Goal: Task Accomplishment & Management: Use online tool/utility

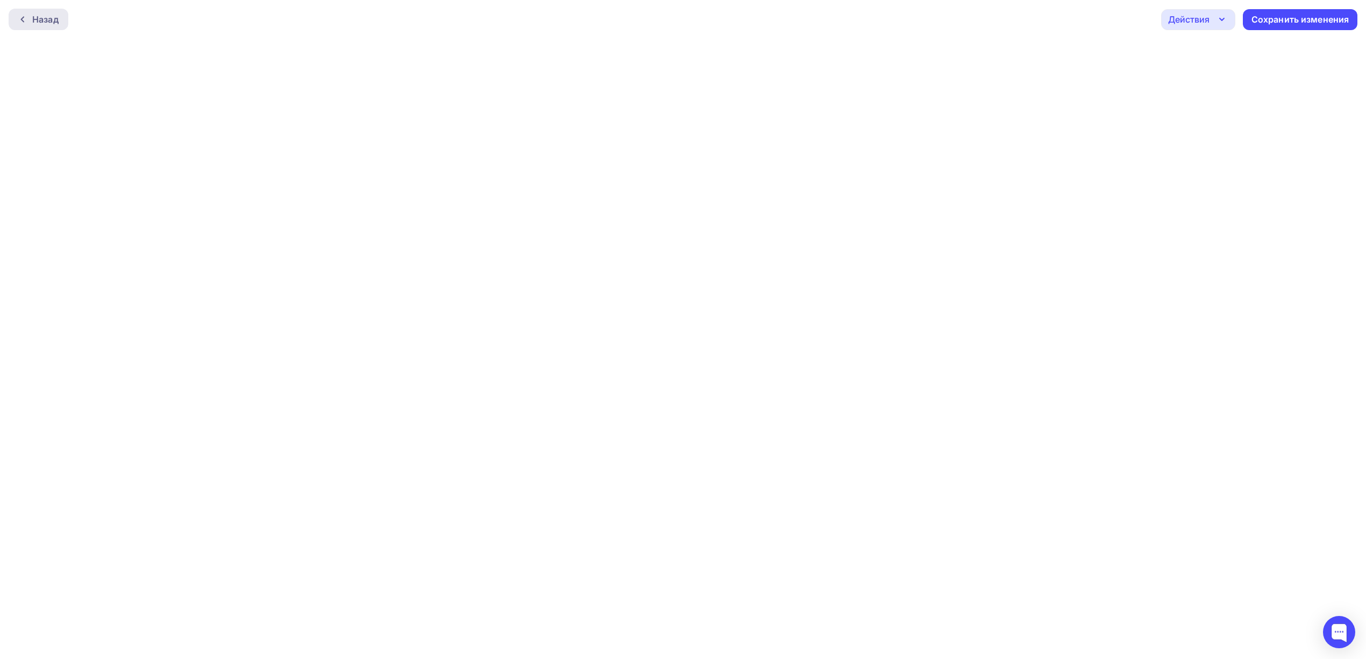
click at [44, 14] on div "Назад" at bounding box center [45, 19] width 26 height 13
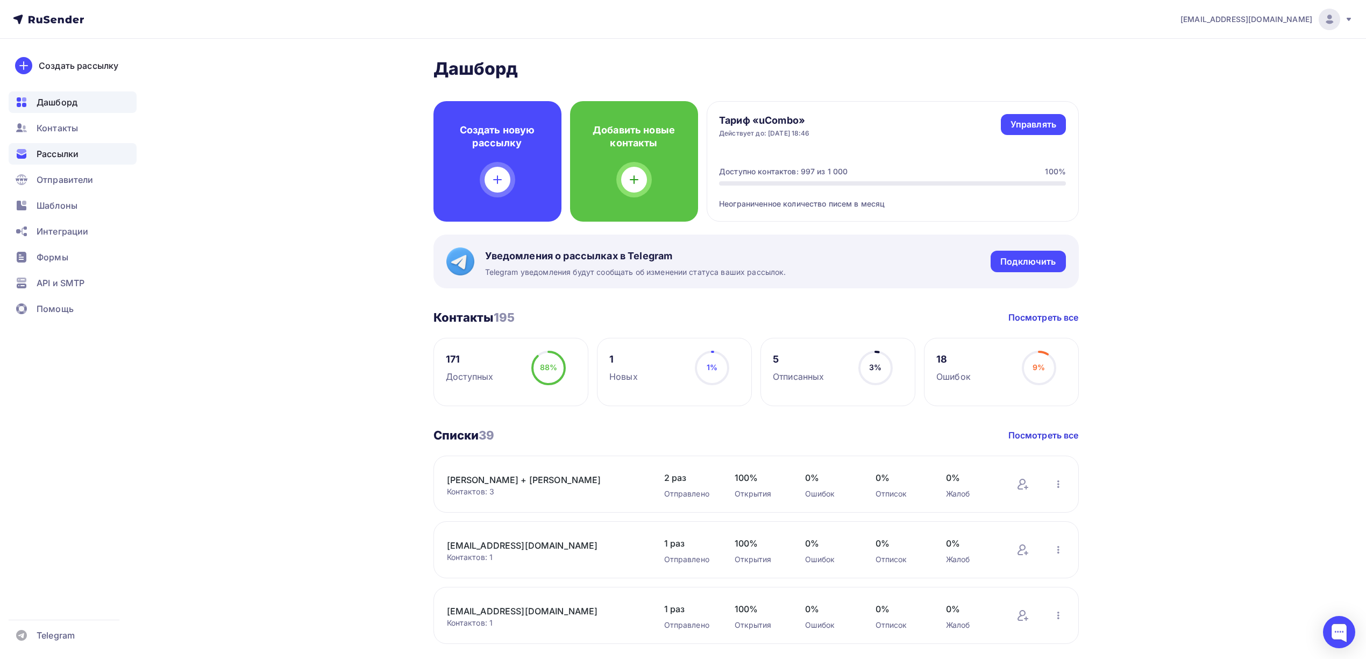
click at [48, 152] on span "Рассылки" at bounding box center [58, 153] width 42 height 13
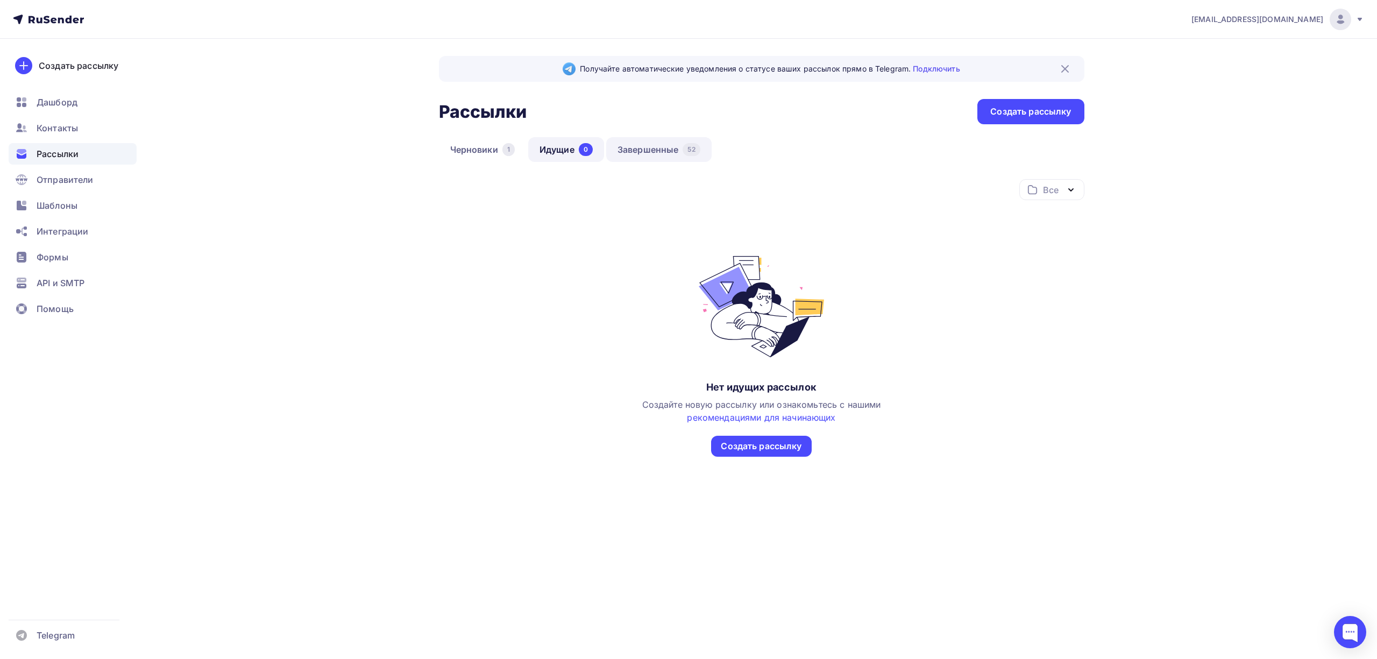
click at [657, 137] on div "Получайте автоматические уведомления о статусе ваших рассылок прямо в Telegram.…" at bounding box center [761, 282] width 645 height 453
click at [658, 142] on link "Завершенные 52" at bounding box center [658, 149] width 105 height 25
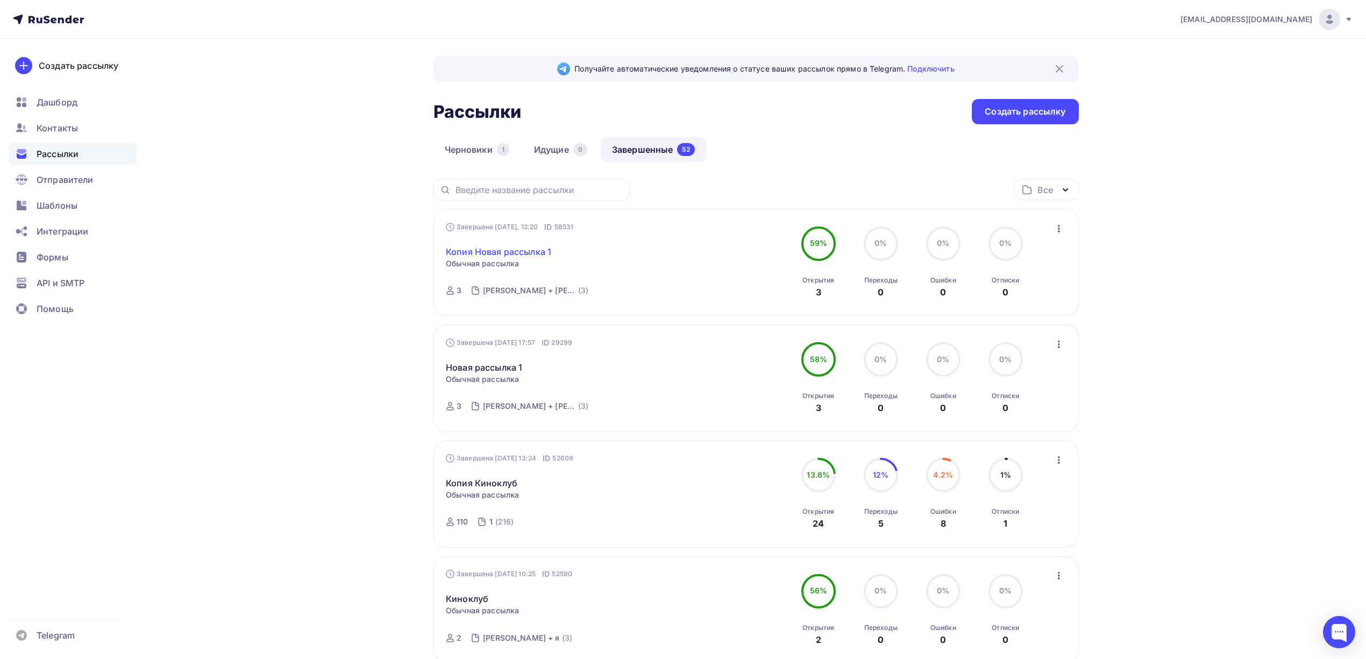
click at [481, 252] on link "Копия Новая рассылка 1" at bounding box center [498, 251] width 105 height 13
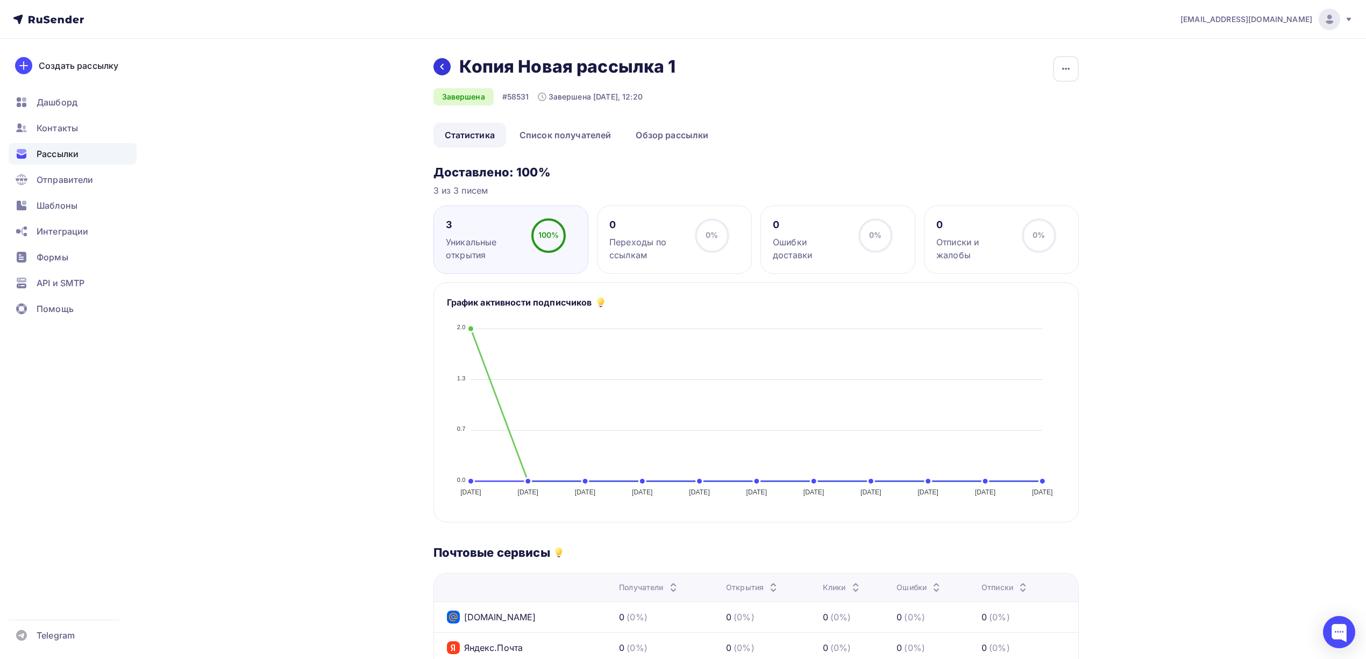
click at [441, 59] on div at bounding box center [441, 66] width 17 height 17
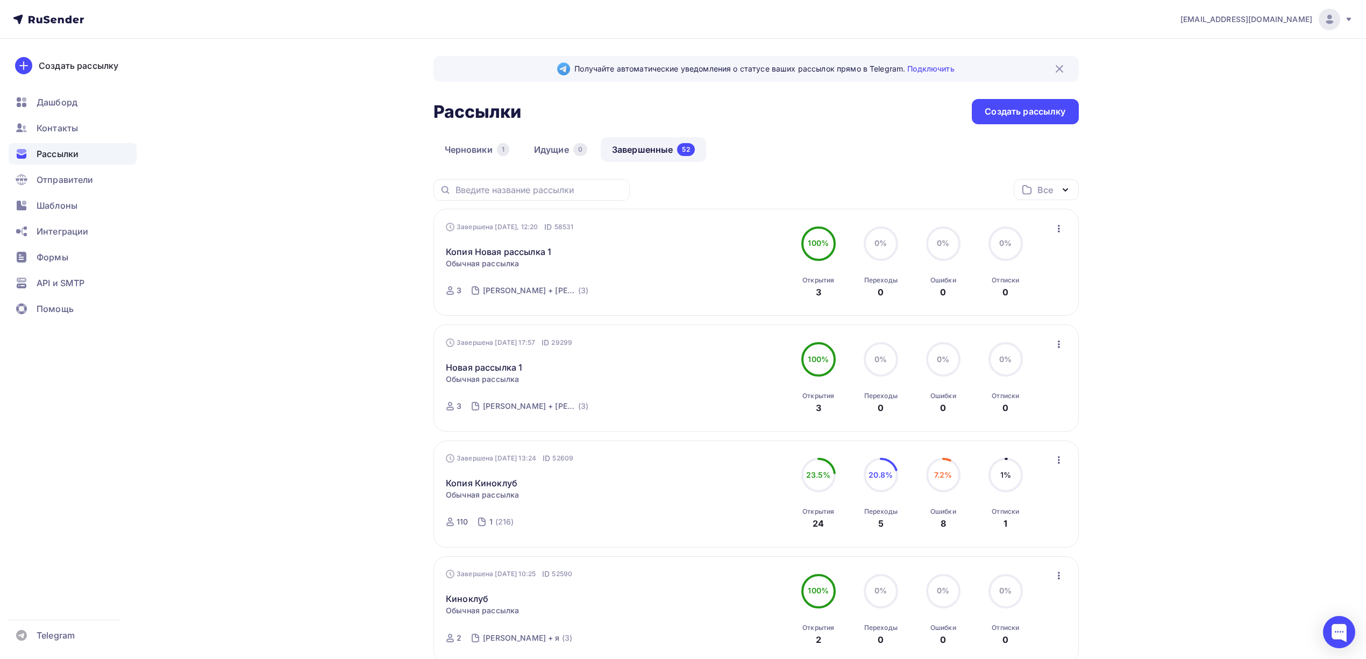
click at [1054, 226] on icon "button" at bounding box center [1058, 228] width 13 height 13
click at [1022, 295] on div "Копировать в новую" at bounding box center [1009, 299] width 110 height 13
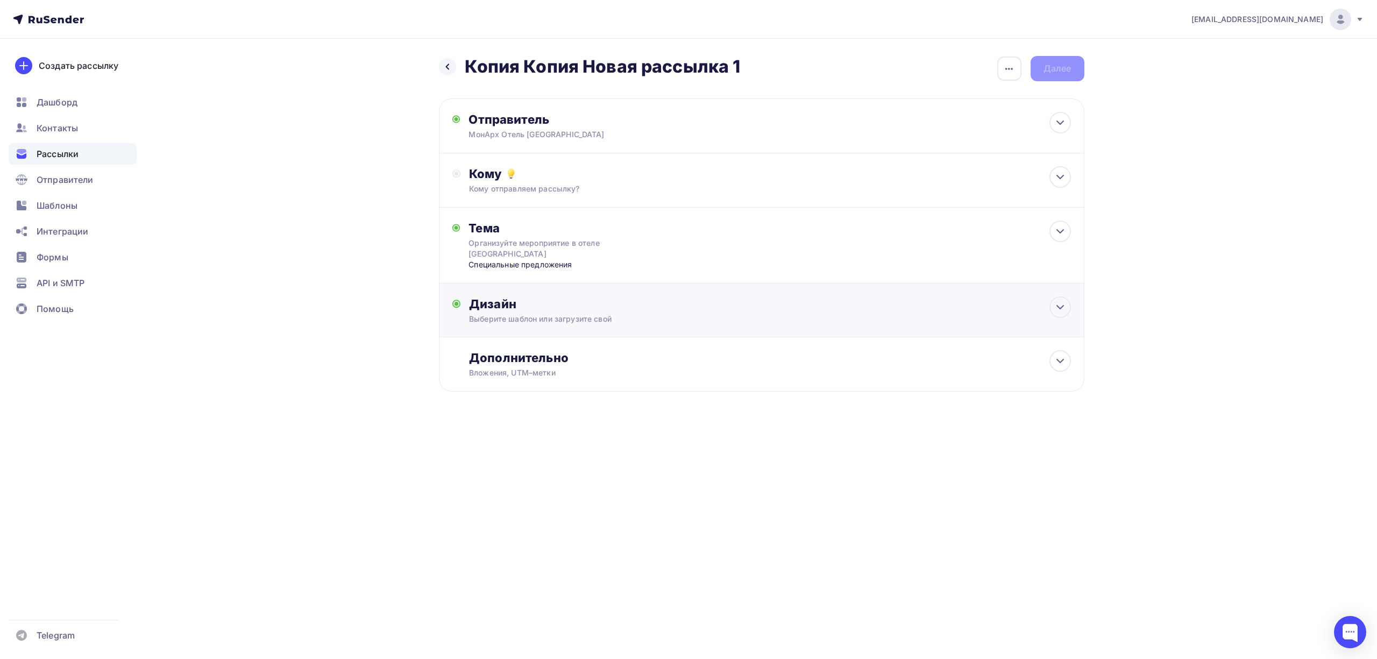
click at [579, 313] on div "Выберите шаблон или загрузите свой" at bounding box center [739, 318] width 541 height 11
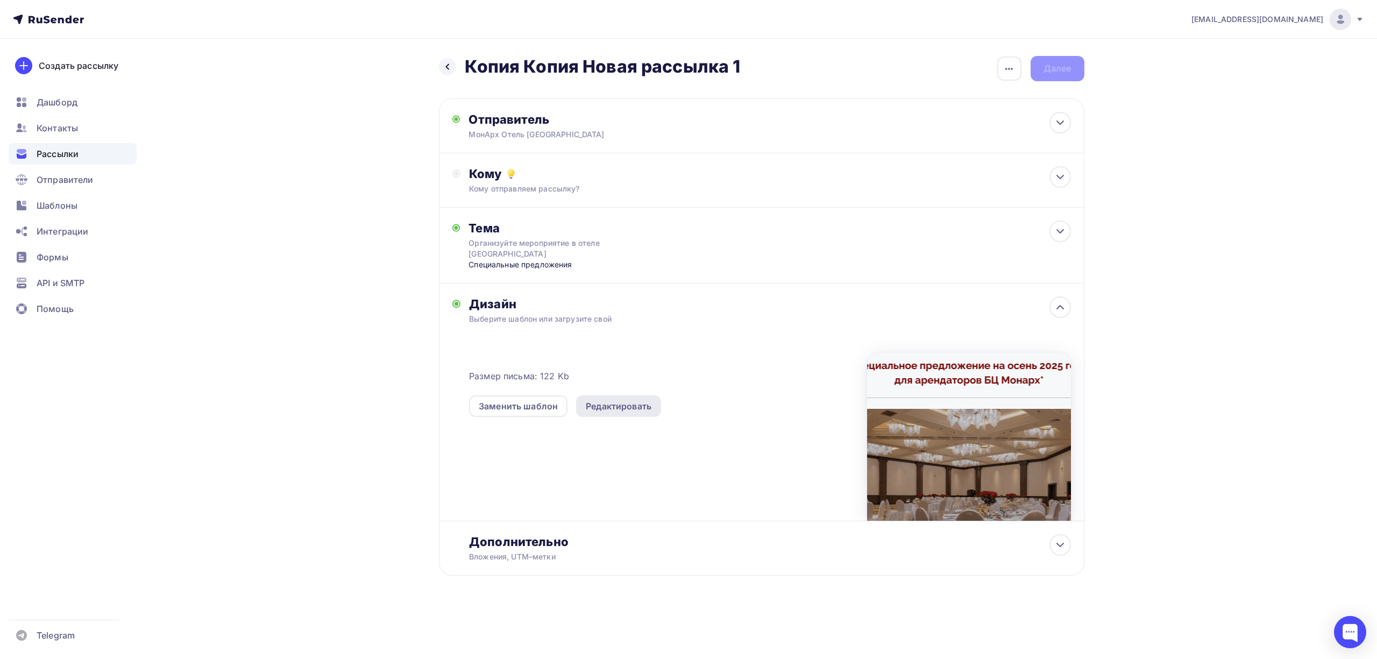
click at [595, 400] on div "Редактировать" at bounding box center [619, 406] width 66 height 13
